Goal: Information Seeking & Learning: Check status

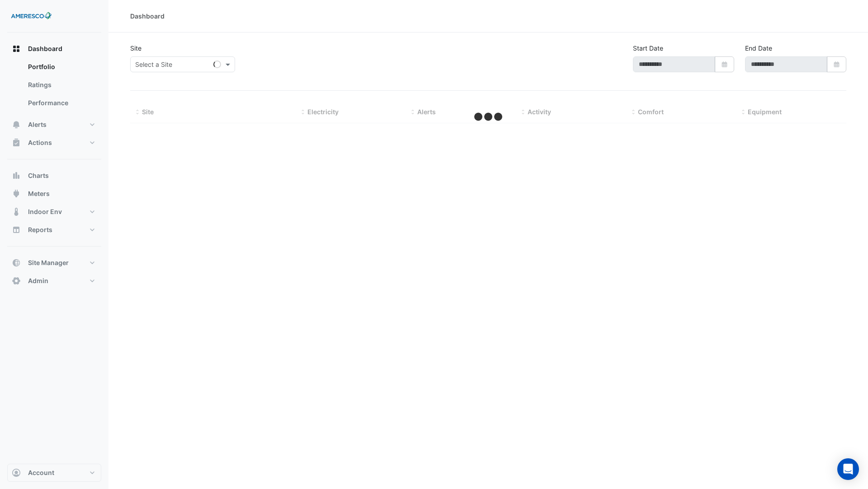
type input "**********"
select select "***"
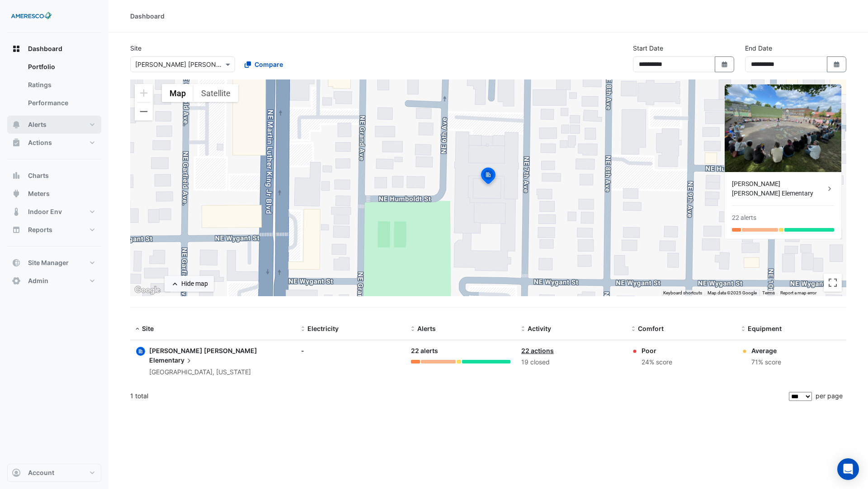
click at [73, 121] on button "Alerts" at bounding box center [54, 125] width 94 height 18
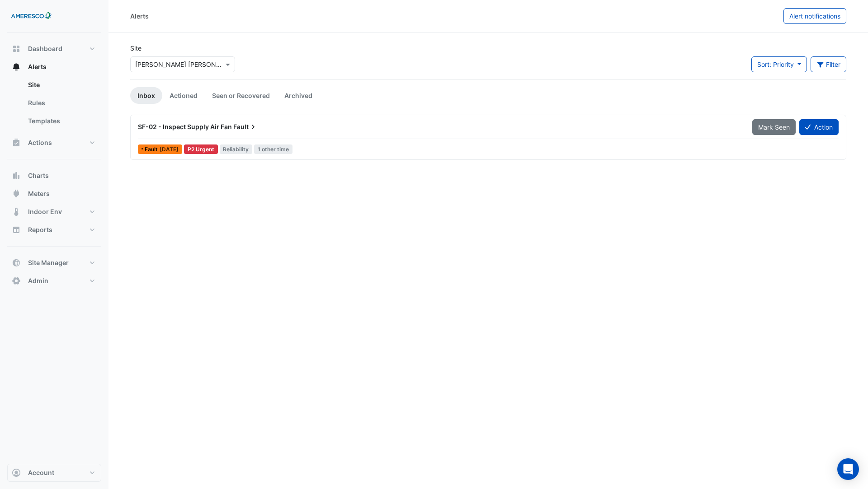
click at [175, 63] on input "text" at bounding box center [173, 64] width 77 height 9
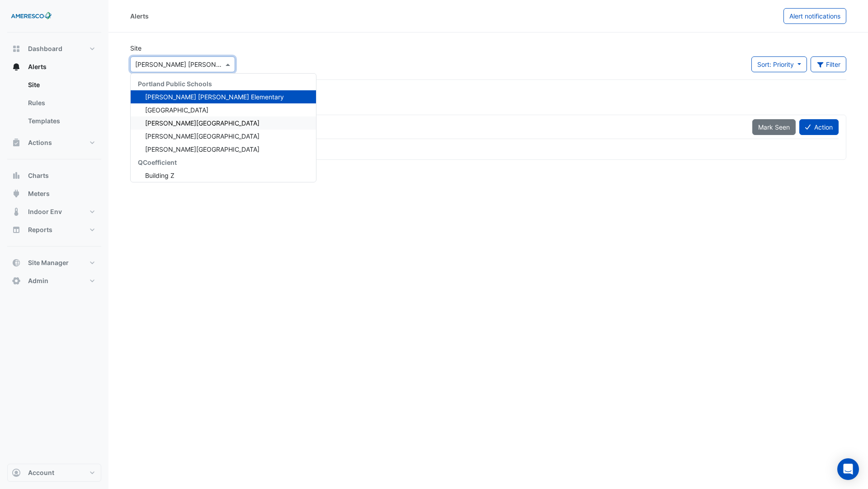
click at [180, 123] on span "[PERSON_NAME][GEOGRAPHIC_DATA]" at bounding box center [202, 123] width 114 height 8
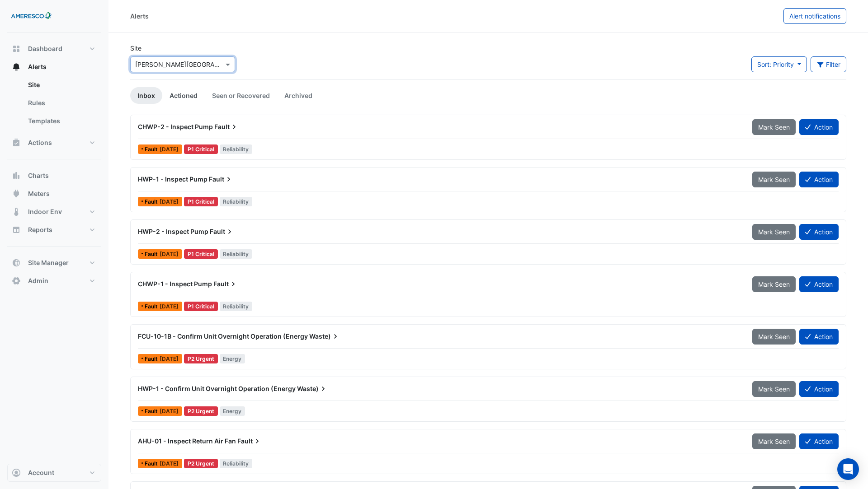
click at [193, 95] on link "Actioned" at bounding box center [183, 95] width 42 height 17
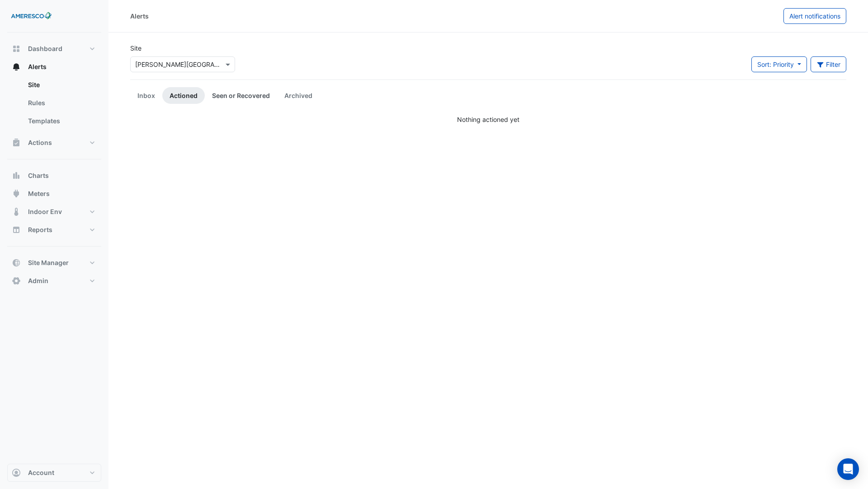
click at [223, 96] on link "Seen or Recovered" at bounding box center [241, 95] width 72 height 17
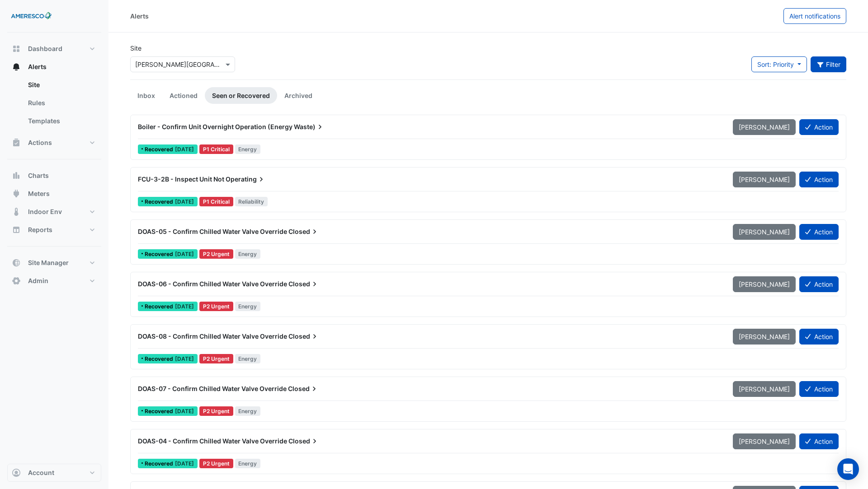
click at [832, 63] on button "Filter" at bounding box center [828, 64] width 36 height 16
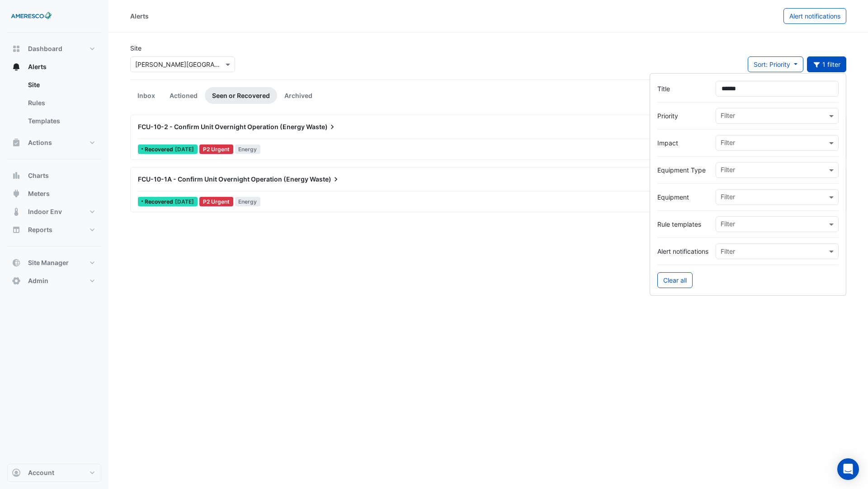
type input "******"
click at [476, 258] on div "Alerts Alert notifications Site × Kelly Elementary Sort: Priority Priority Upda…" at bounding box center [487, 244] width 759 height 489
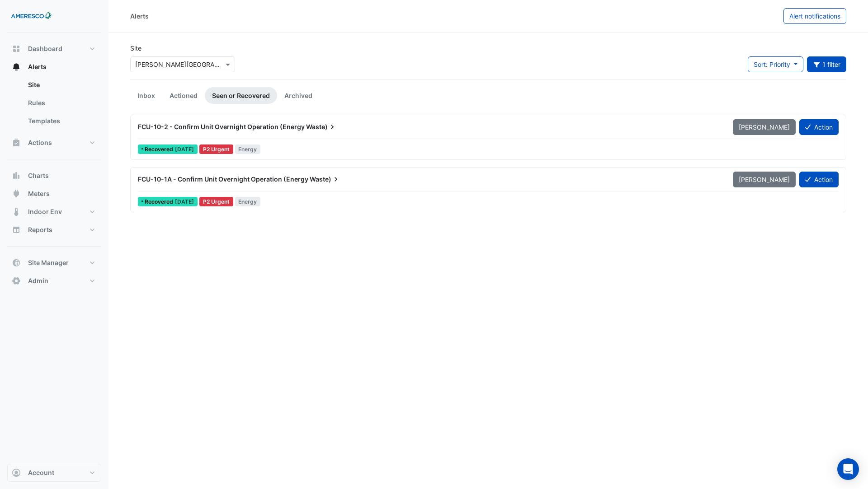
click at [364, 132] on div "FCU-10-2 - Confirm Unit Overnight Operation (Energy Waste)" at bounding box center [429, 127] width 595 height 16
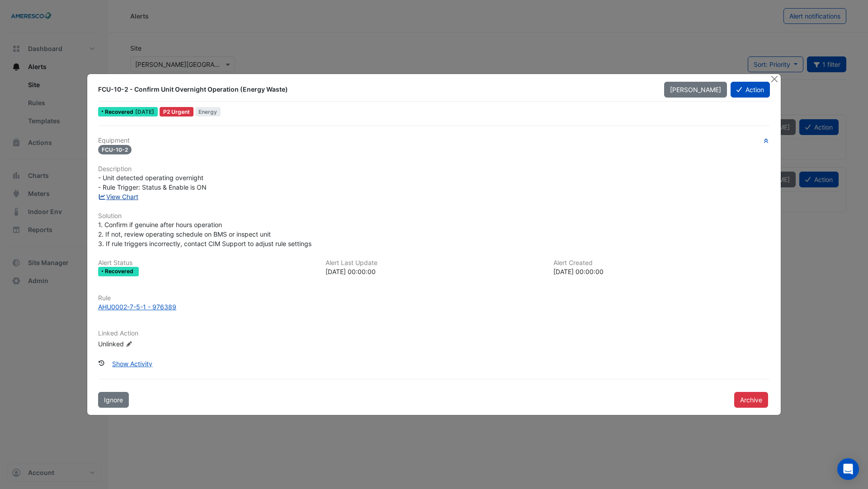
click at [126, 198] on link "View Chart" at bounding box center [118, 197] width 40 height 8
click at [776, 77] on button "Close" at bounding box center [773, 78] width 9 height 9
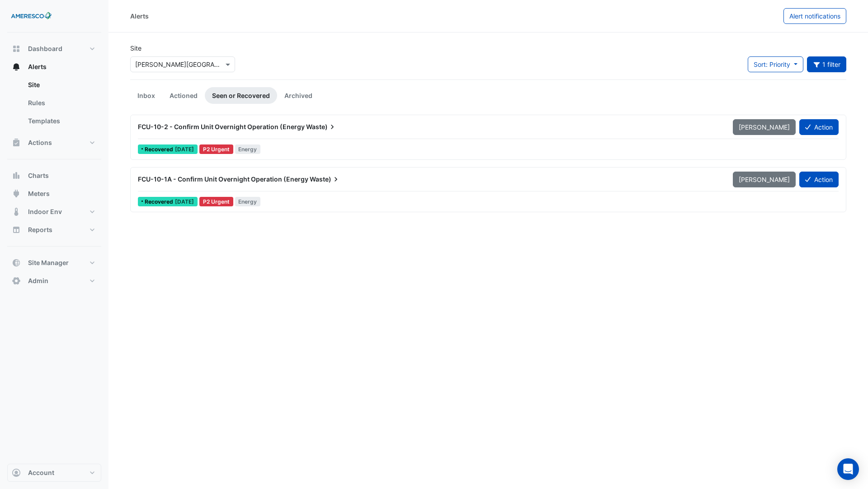
click at [287, 128] on span "FCU-10-2 - Confirm Unit Overnight Operation (Energy" at bounding box center [221, 127] width 167 height 8
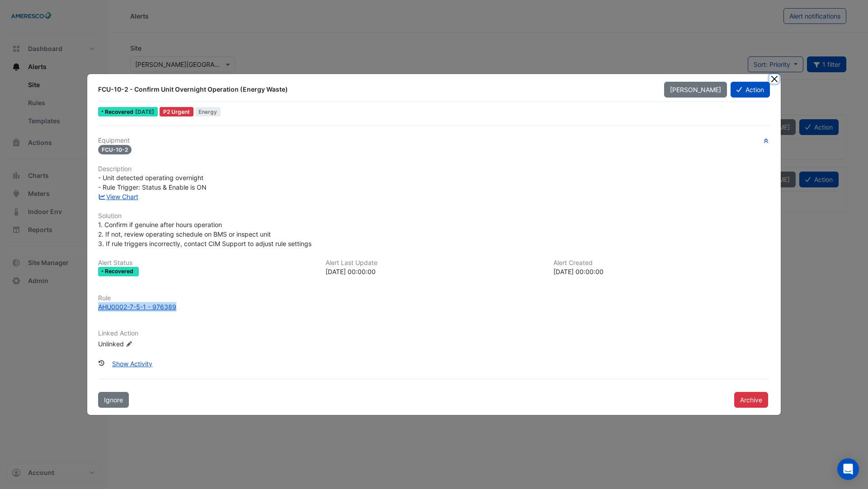
click at [777, 78] on button "Close" at bounding box center [773, 78] width 9 height 9
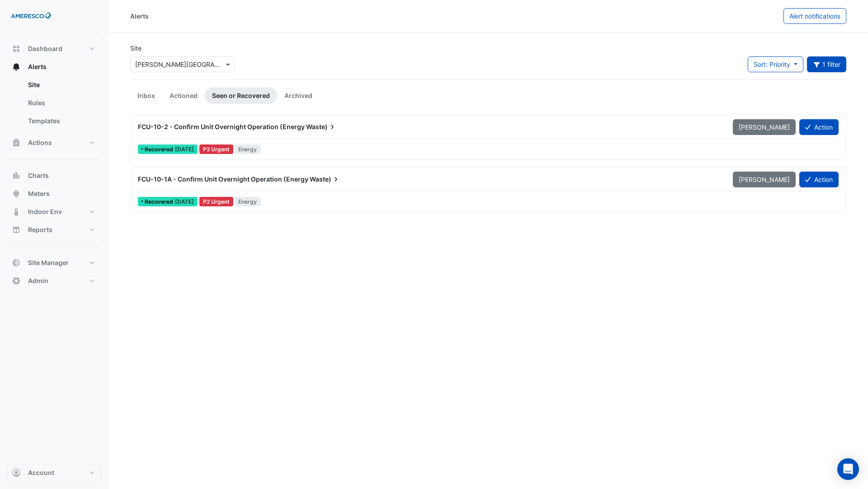
click at [175, 85] on app-alert-tickets "Site × Kelly Elementary Sort: Priority Priority Updated 1 filter Title ****** P…" at bounding box center [488, 127] width 716 height 168
click at [180, 97] on link "Actioned" at bounding box center [183, 95] width 42 height 17
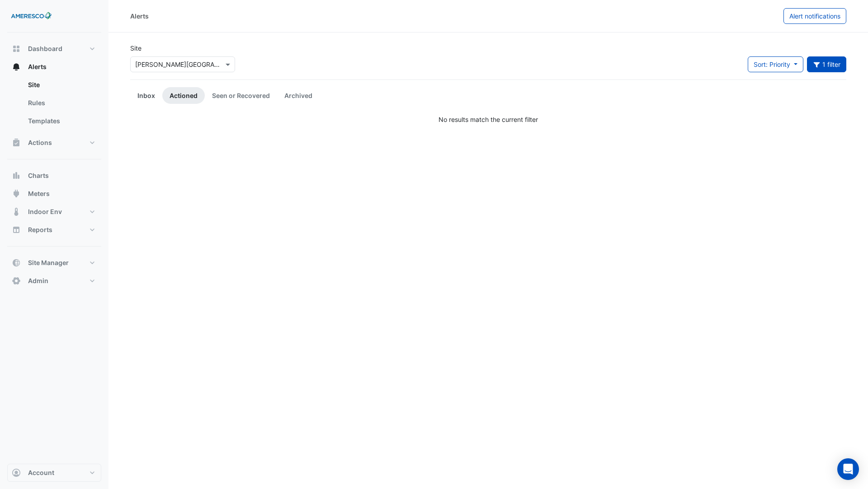
click at [139, 99] on link "Inbox" at bounding box center [146, 95] width 32 height 17
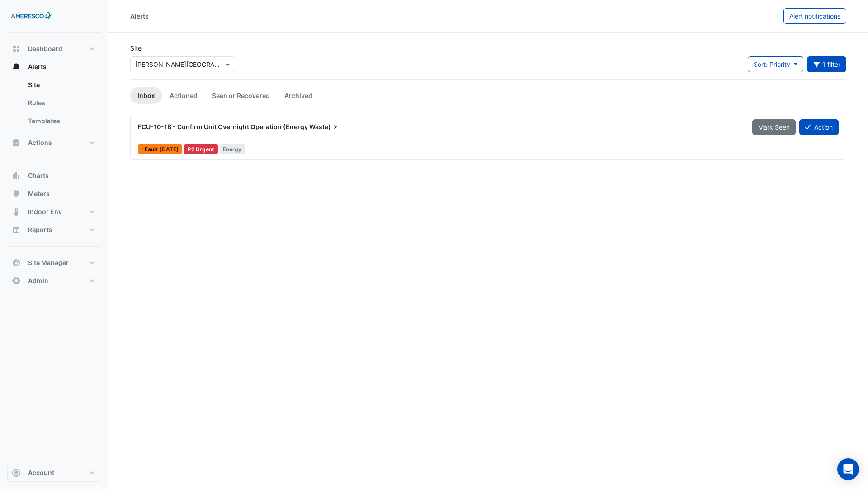
click at [256, 127] on span "FCU-10-1B - Confirm Unit Overnight Operation (Energy" at bounding box center [223, 127] width 170 height 8
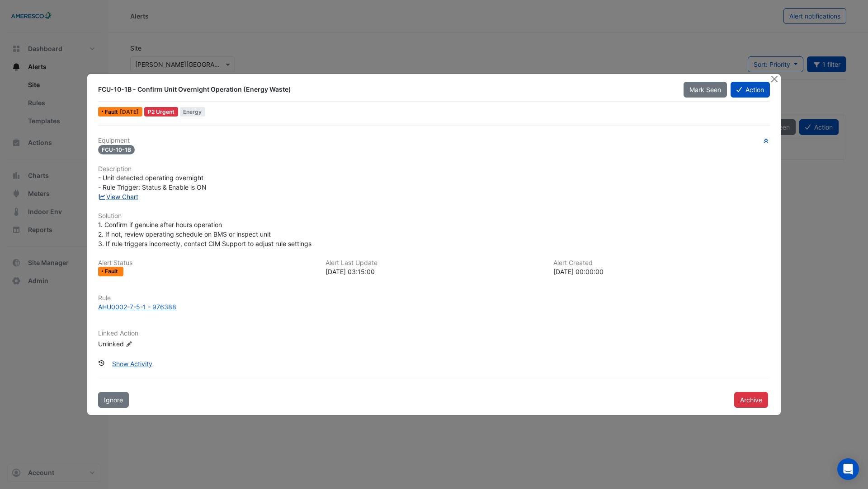
click at [117, 197] on link "View Chart" at bounding box center [118, 197] width 40 height 8
click at [770, 80] on button "Close" at bounding box center [773, 78] width 9 height 9
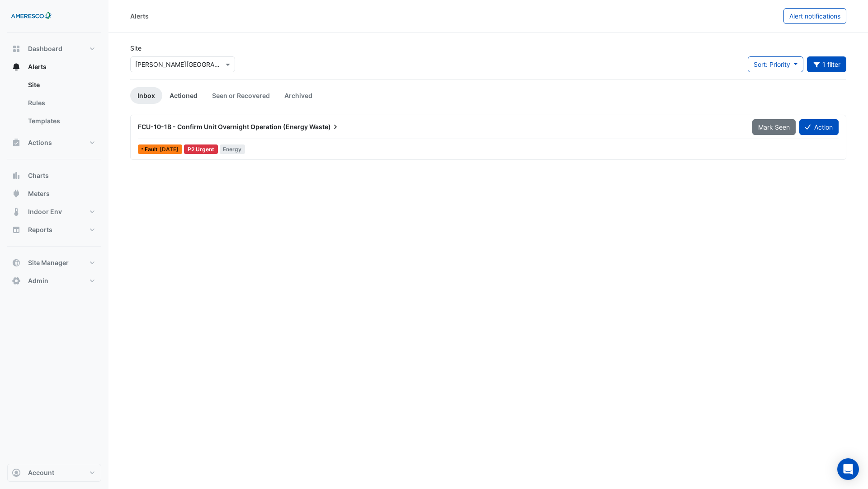
click at [177, 92] on link "Actioned" at bounding box center [183, 95] width 42 height 17
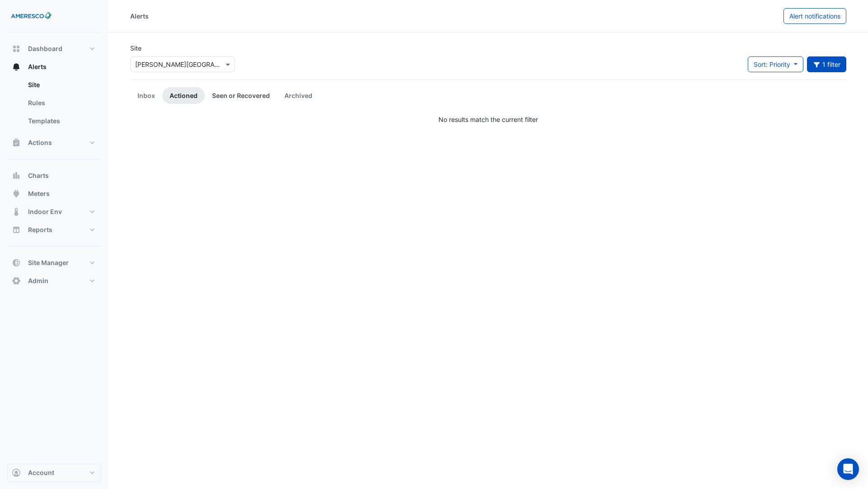
click at [253, 95] on link "Seen or Recovered" at bounding box center [241, 95] width 72 height 17
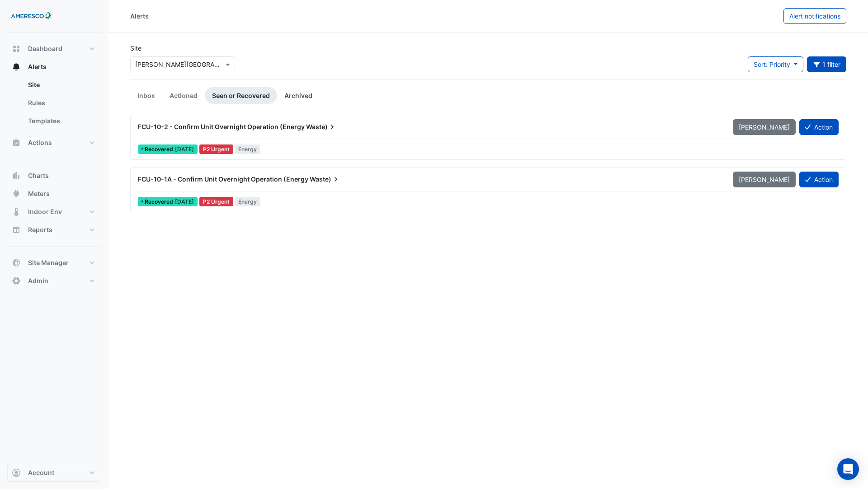
click at [301, 97] on link "Archived" at bounding box center [298, 95] width 42 height 17
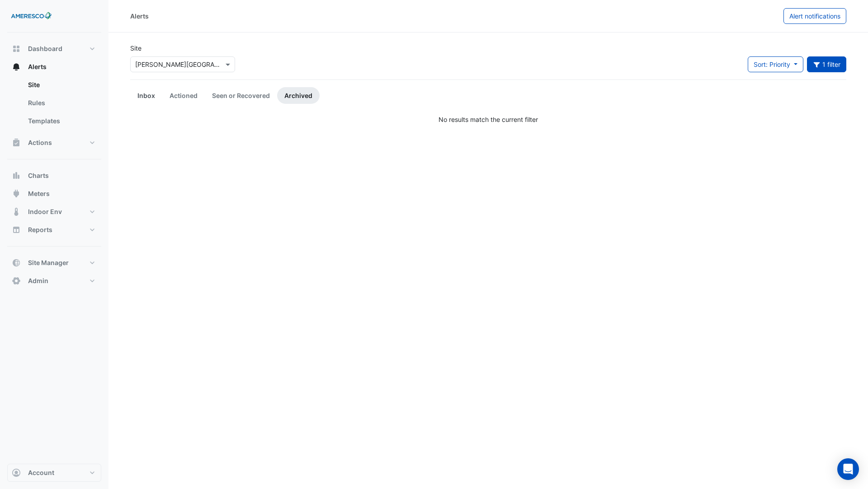
click at [143, 90] on link "Inbox" at bounding box center [146, 95] width 32 height 17
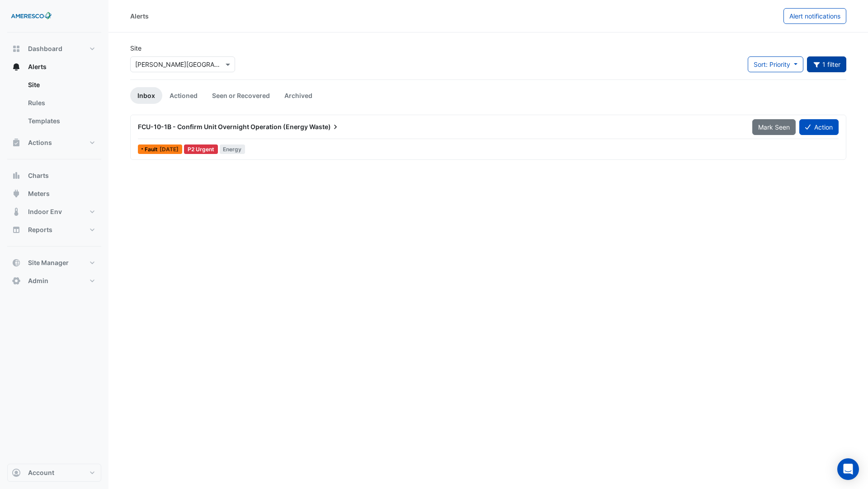
click at [827, 61] on button "1 filter" at bounding box center [827, 64] width 40 height 16
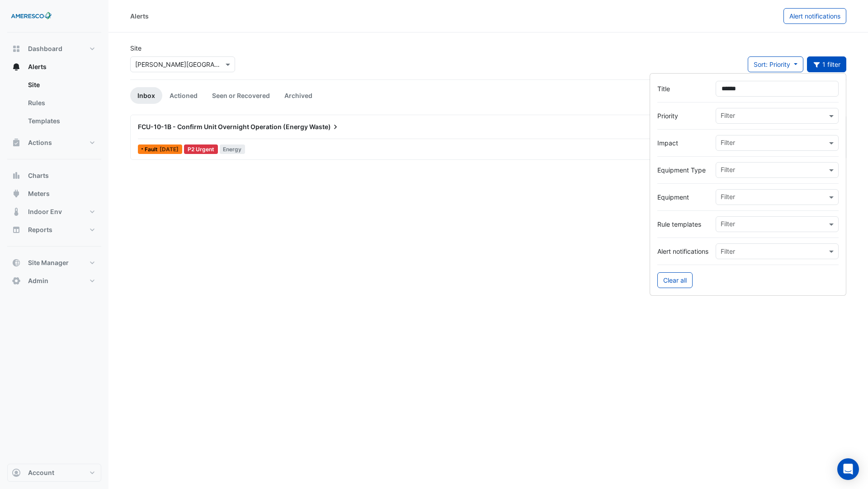
click at [219, 129] on span "FCU-10-1B - Confirm Unit Overnight Operation (Energy" at bounding box center [223, 127] width 170 height 8
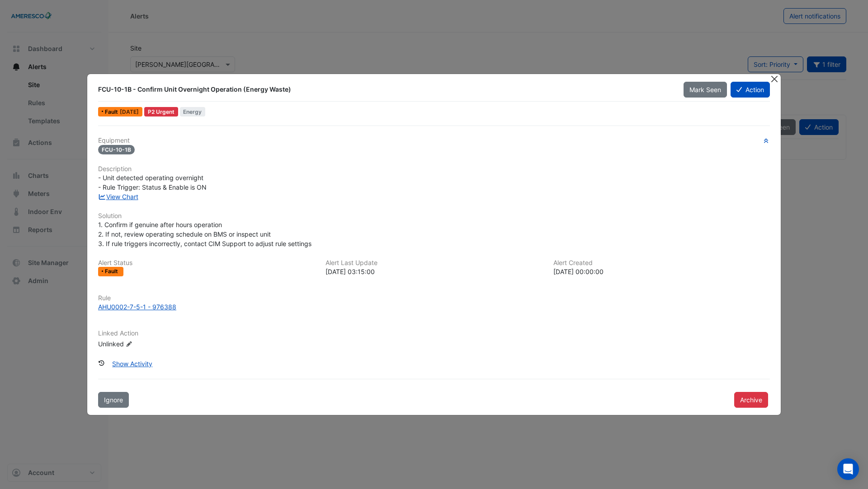
click at [776, 78] on button "Close" at bounding box center [773, 78] width 9 height 9
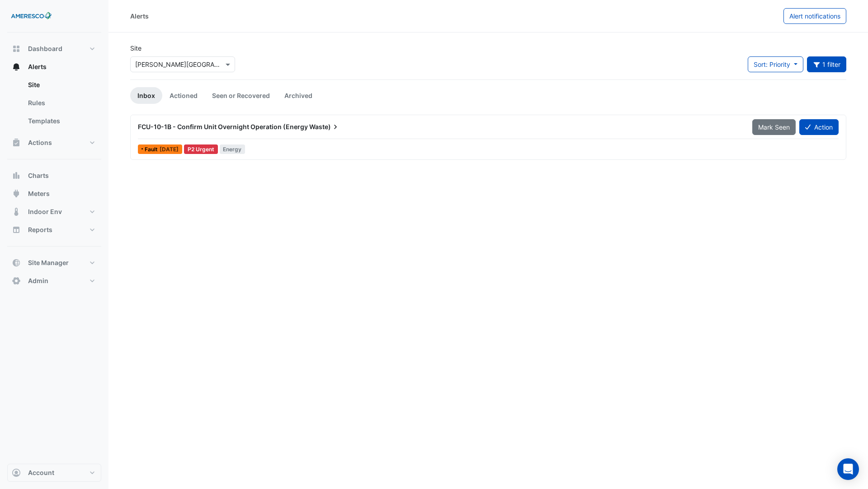
click at [178, 130] on div "FCU-10-1B - Confirm Unit Overnight Operation (Energy Waste)" at bounding box center [439, 126] width 603 height 9
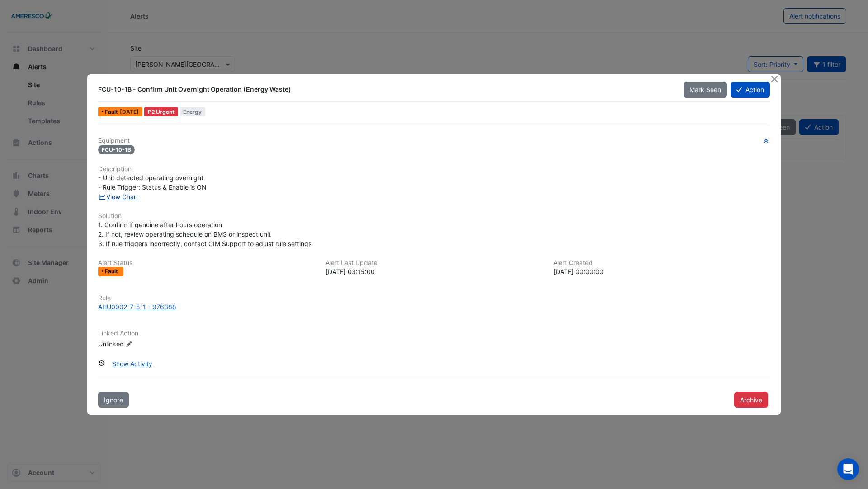
click at [132, 196] on link "View Chart" at bounding box center [118, 197] width 40 height 8
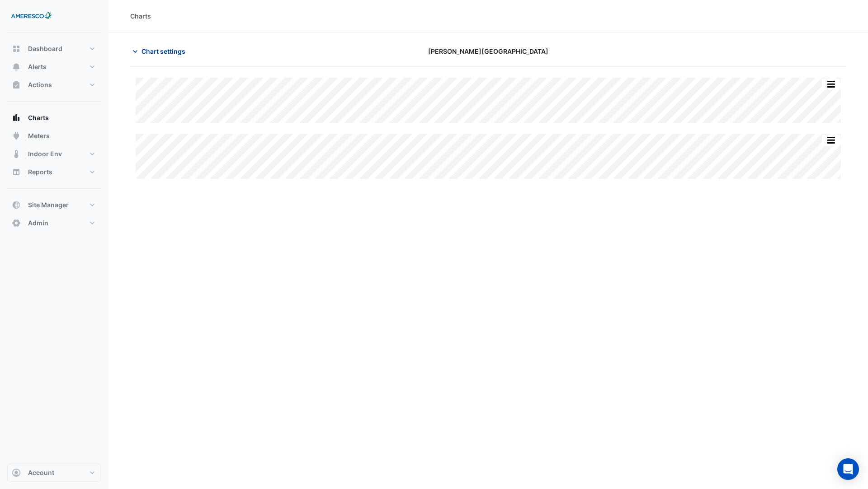
click at [165, 49] on span "Chart settings" at bounding box center [163, 51] width 44 height 9
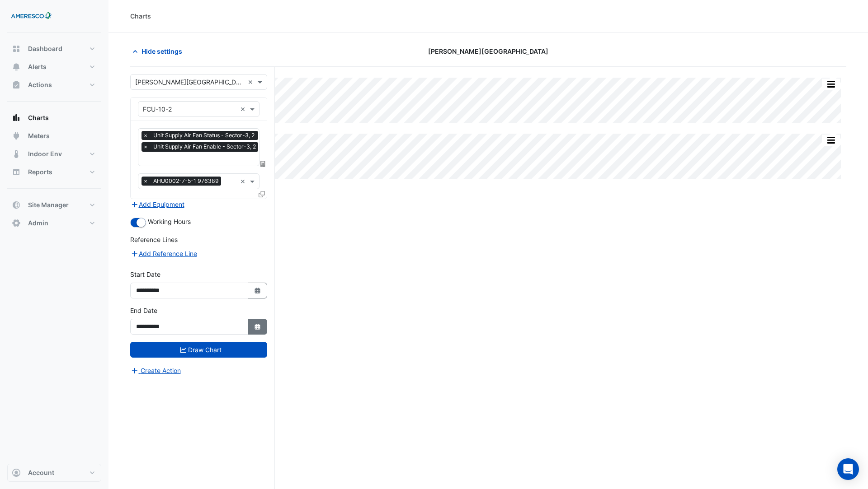
click at [266, 324] on button "Select Date" at bounding box center [258, 327] width 20 height 16
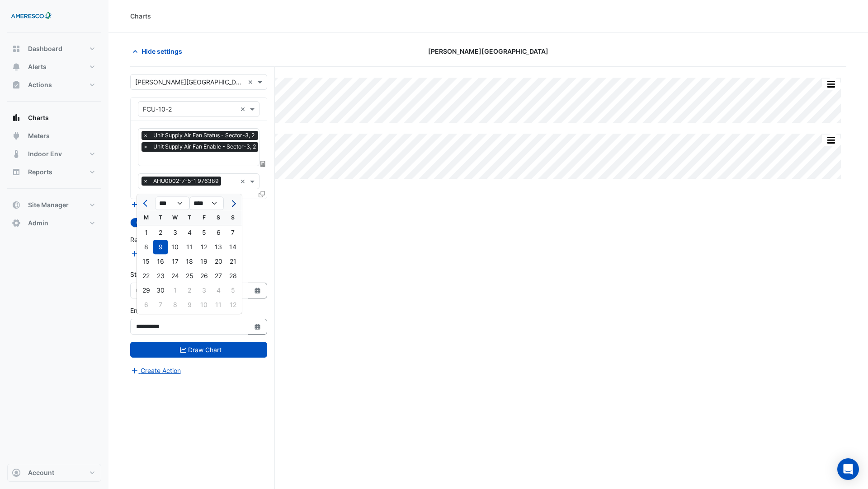
click at [234, 205] on button "Next month" at bounding box center [232, 203] width 11 height 14
click at [146, 206] on span "Previous month" at bounding box center [146, 203] width 7 height 7
select select "**"
click at [160, 264] on div "14" at bounding box center [160, 261] width 14 height 14
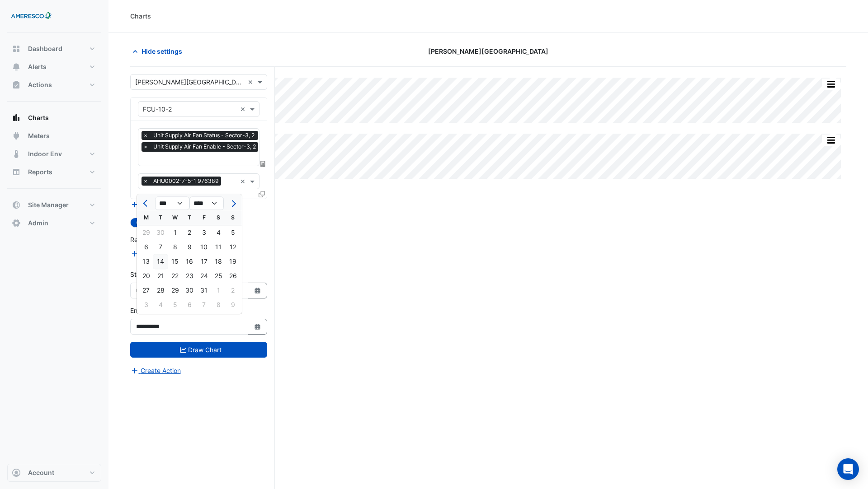
type input "**********"
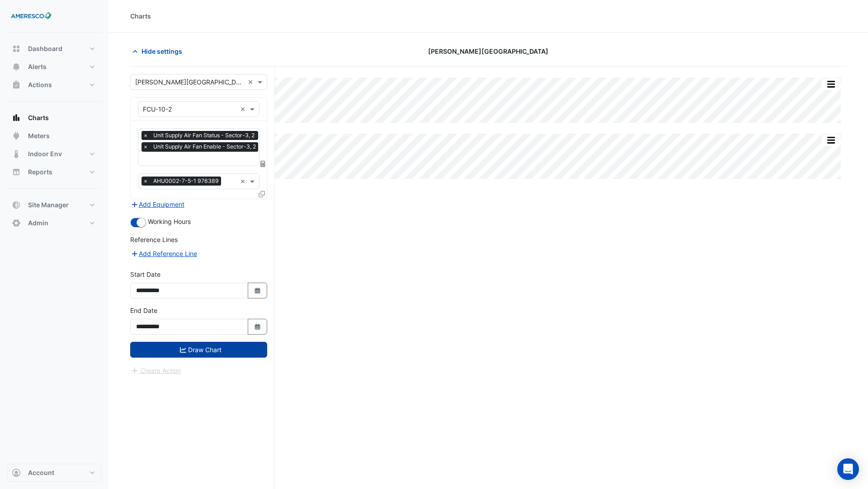
click at [210, 347] on button "Draw Chart" at bounding box center [198, 350] width 137 height 16
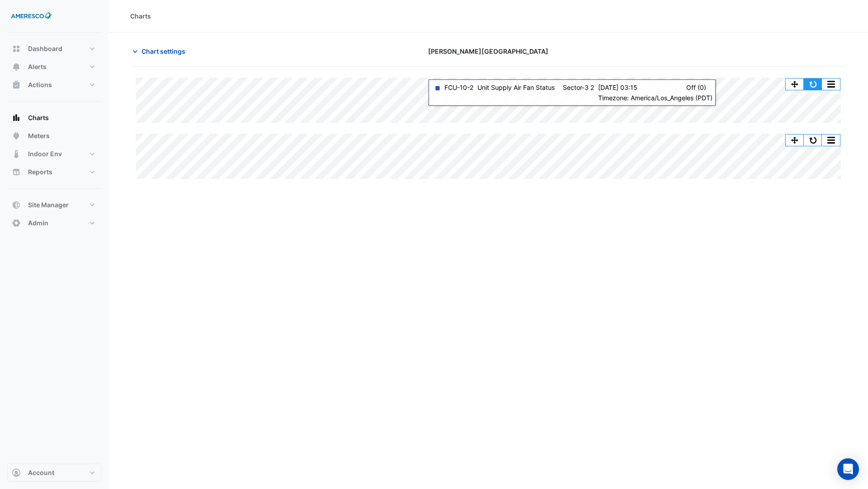
click at [813, 84] on button "button" at bounding box center [813, 84] width 18 height 11
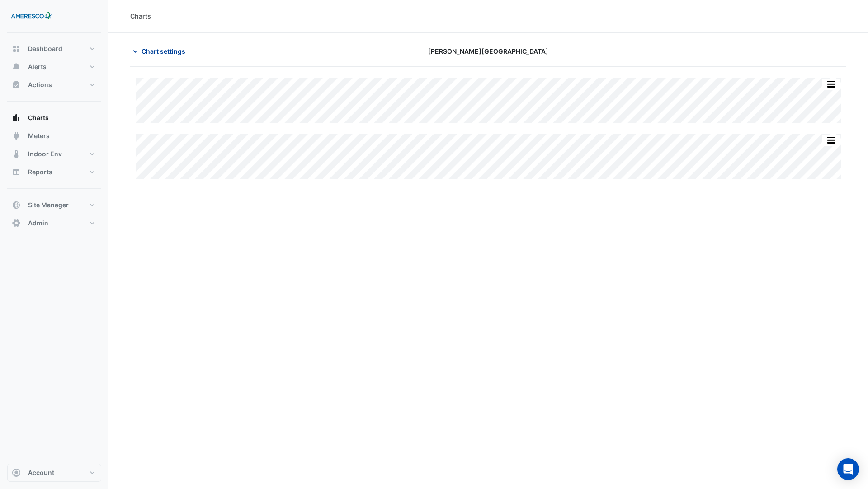
click at [158, 49] on span "Chart settings" at bounding box center [163, 51] width 44 height 9
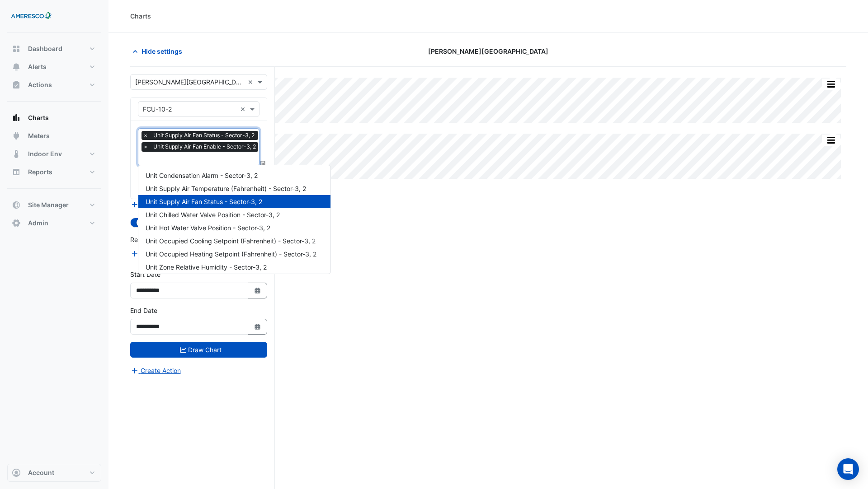
click at [219, 161] on input "text" at bounding box center [202, 159] width 118 height 9
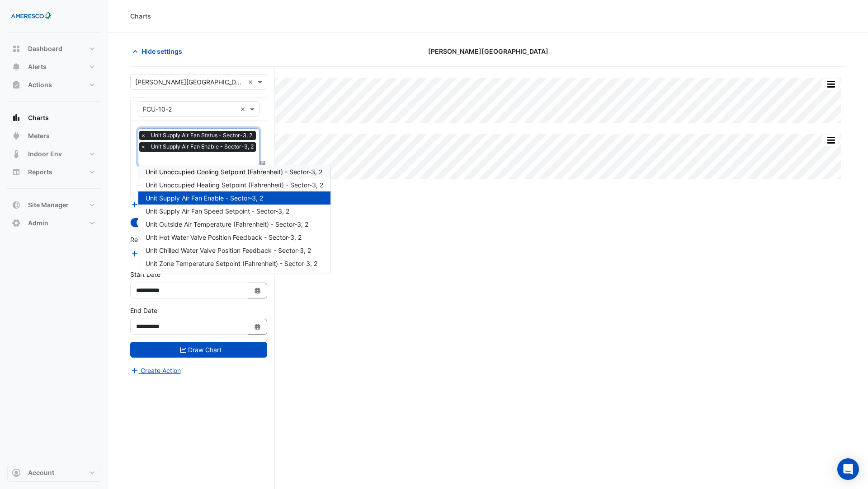
click at [378, 189] on div "Split All Split None Print Save as JPEG Save as PNG Pivot Data Table Export CSV…" at bounding box center [488, 295] width 716 height 457
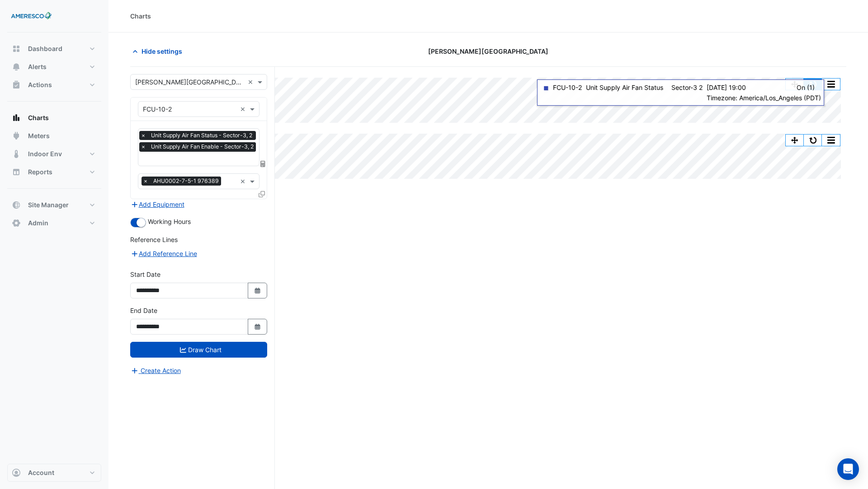
click at [817, 83] on button "button" at bounding box center [813, 84] width 18 height 11
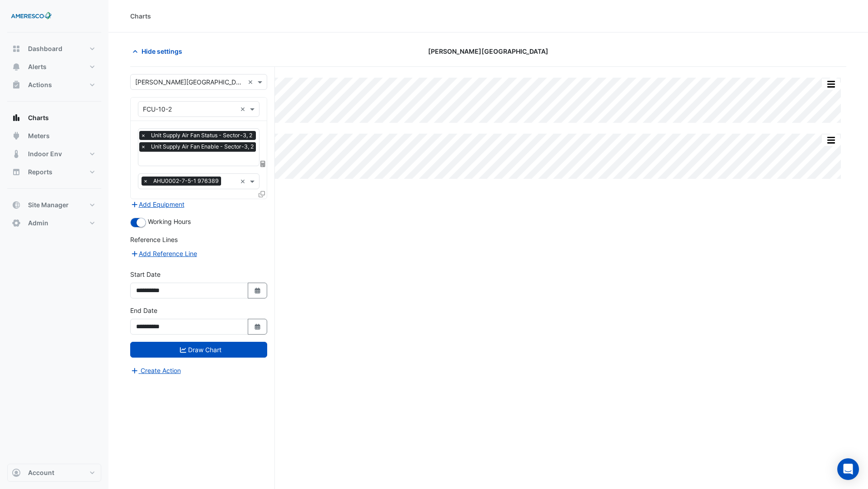
click at [790, 218] on div "Split All Split None Print Save as JPEG Save as PNG Pivot Data Table Export CSV…" at bounding box center [488, 295] width 716 height 457
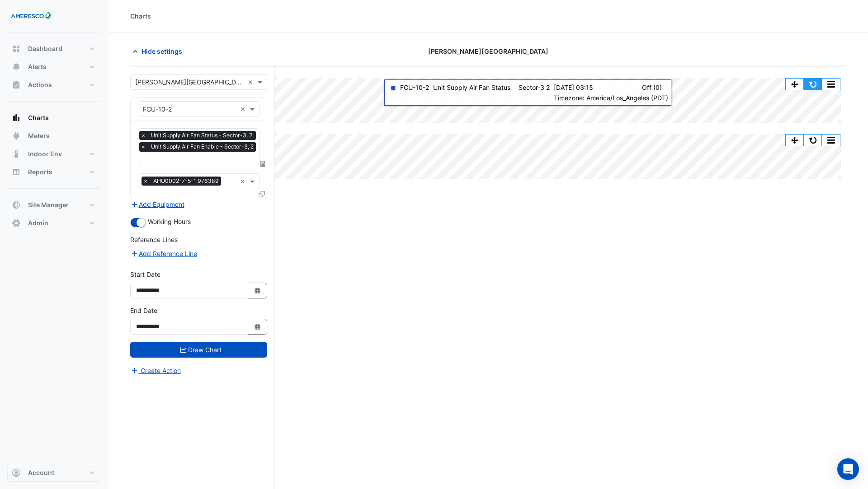
click at [815, 83] on button "button" at bounding box center [813, 84] width 18 height 11
click at [819, 79] on button "button" at bounding box center [813, 84] width 18 height 11
click at [818, 83] on button "button" at bounding box center [813, 84] width 18 height 11
click at [817, 86] on button "button" at bounding box center [813, 84] width 18 height 11
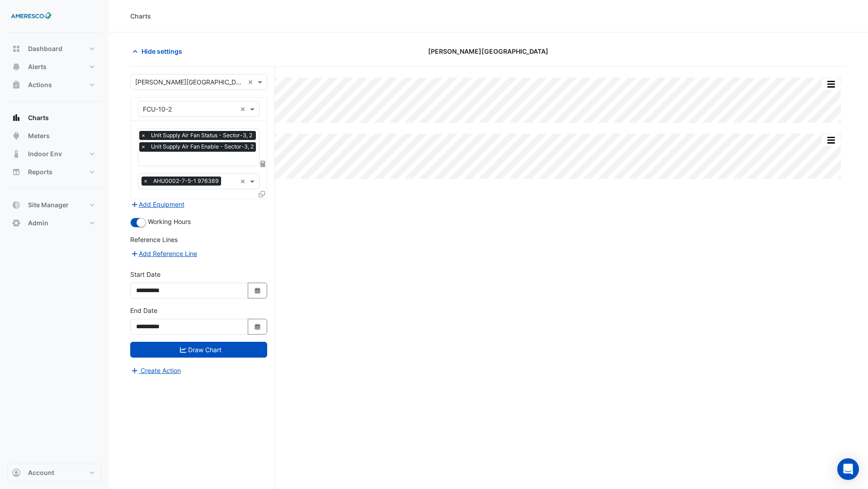
click at [201, 402] on div "**********" at bounding box center [202, 295] width 145 height 457
click at [335, 297] on div "Split All Split None Print Save as JPEG Save as PNG Pivot Data Table Export CSV…" at bounding box center [488, 295] width 716 height 457
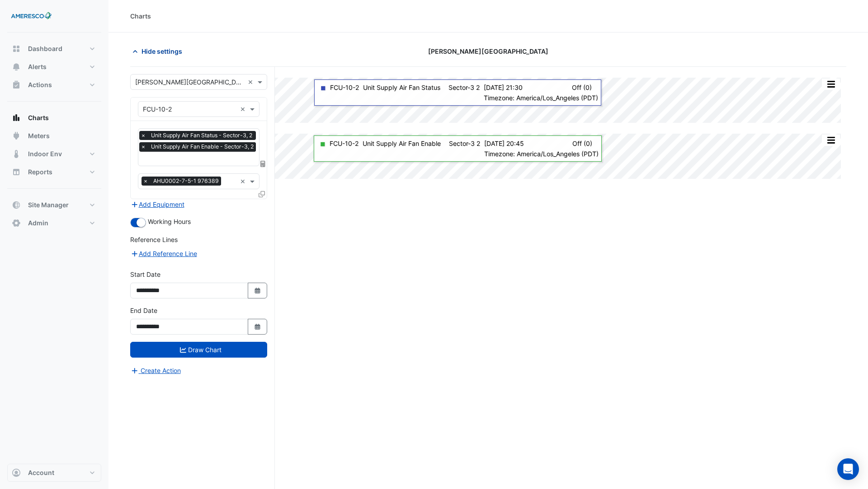
click at [155, 48] on span "Hide settings" at bounding box center [161, 51] width 41 height 9
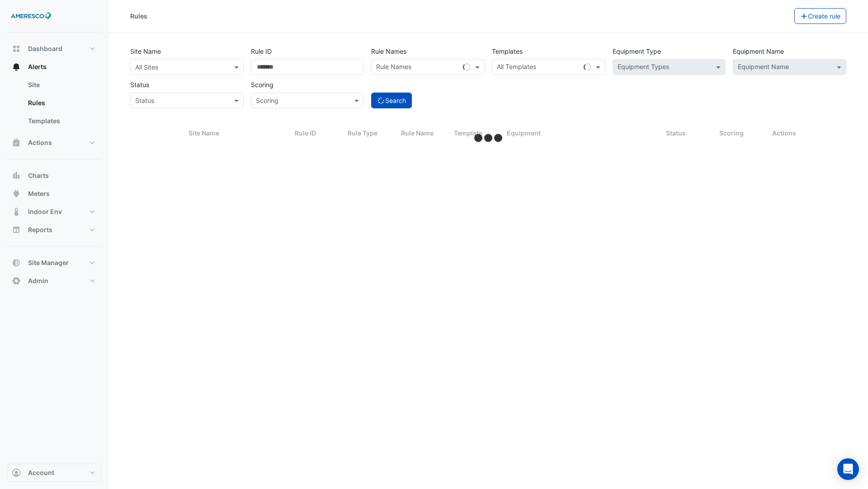
select select "***"
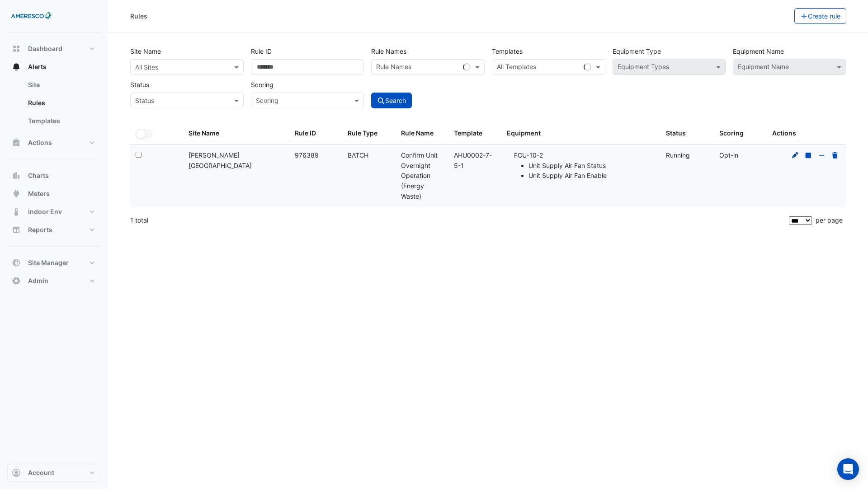
click at [794, 155] on icon at bounding box center [795, 155] width 6 height 6
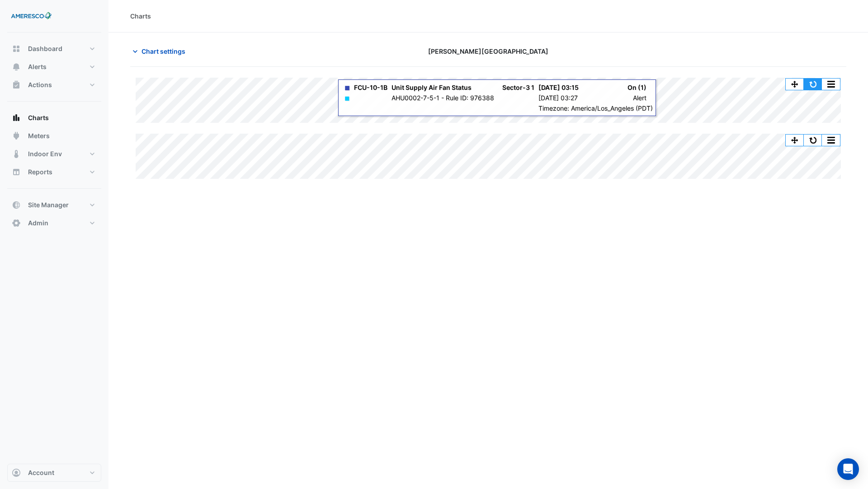
click at [814, 86] on button "button" at bounding box center [813, 84] width 18 height 11
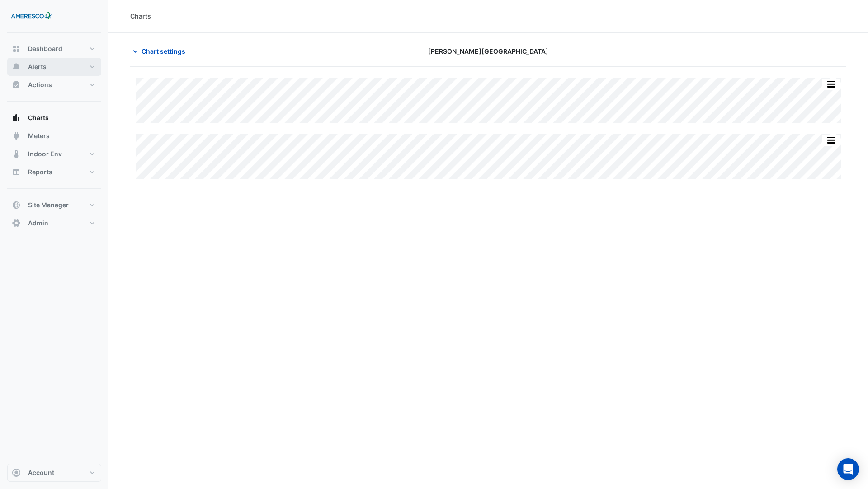
click at [43, 70] on span "Alerts" at bounding box center [37, 66] width 19 height 9
